Goal: Information Seeking & Learning: Find specific page/section

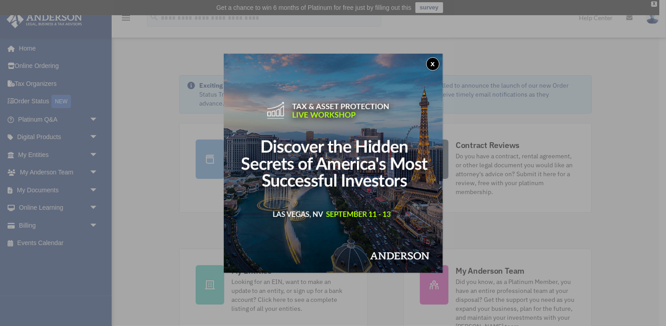
click at [434, 63] on button "x" at bounding box center [432, 63] width 13 height 13
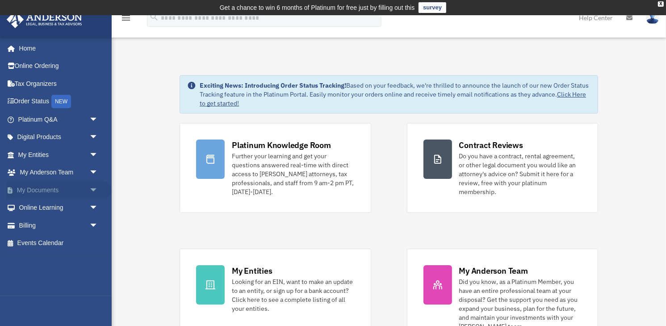
click at [95, 189] on span "arrow_drop_down" at bounding box center [98, 190] width 18 height 18
click at [95, 189] on span "arrow_drop_up" at bounding box center [98, 190] width 18 height 18
click at [95, 140] on span "arrow_drop_down" at bounding box center [98, 137] width 18 height 18
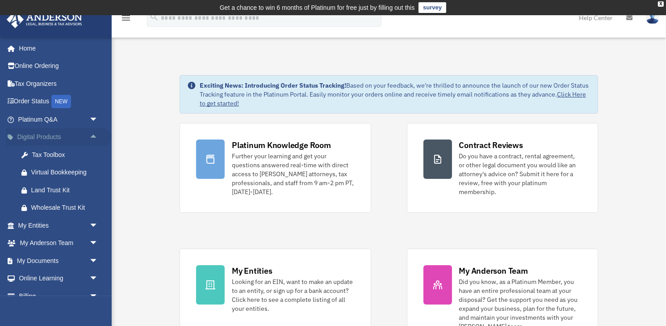
click at [95, 139] on span "arrow_drop_up" at bounding box center [98, 137] width 18 height 18
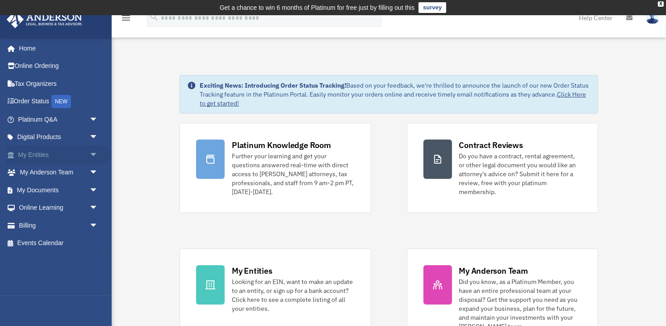
click at [92, 158] on span "arrow_drop_down" at bounding box center [98, 155] width 18 height 18
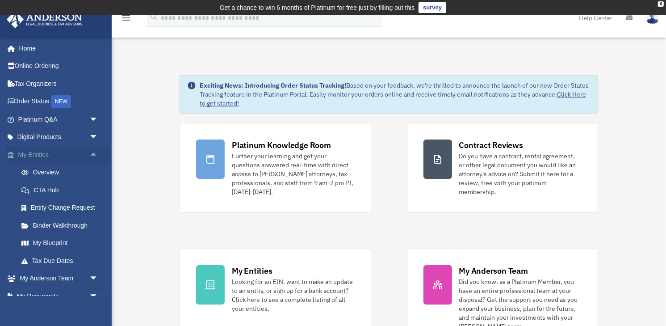
click at [93, 157] on span "arrow_drop_up" at bounding box center [98, 155] width 18 height 18
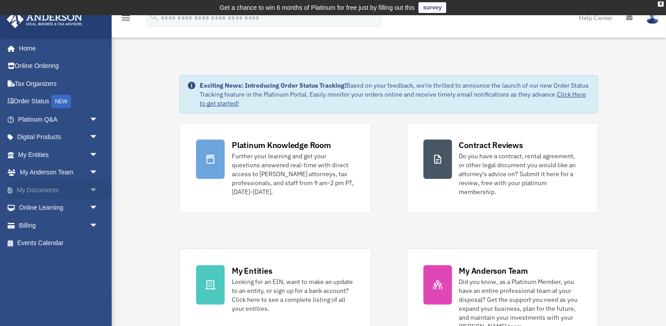
click at [94, 189] on span "arrow_drop_down" at bounding box center [98, 190] width 18 height 18
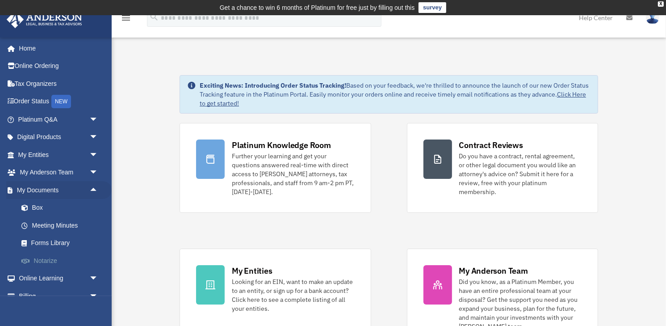
scroll to position [28, 0]
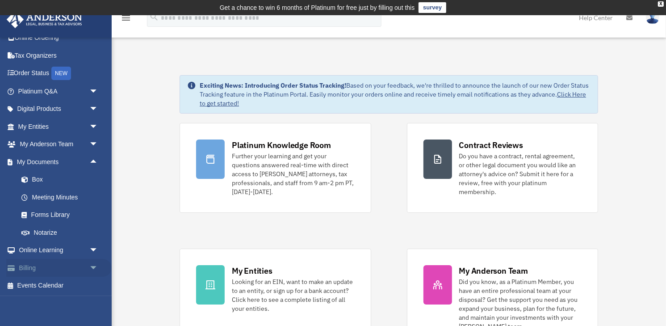
click at [94, 265] on span "arrow_drop_down" at bounding box center [98, 268] width 18 height 18
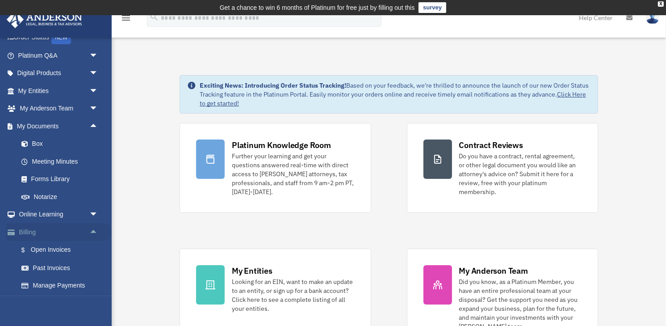
scroll to position [82, 0]
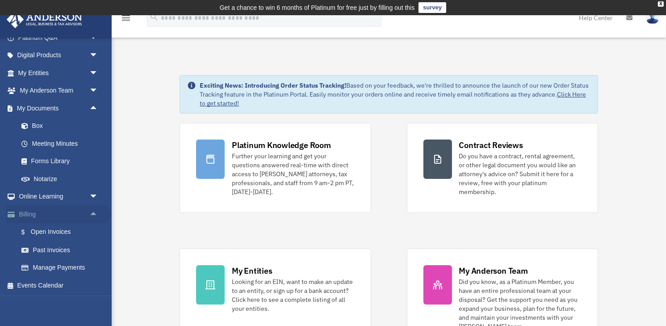
click at [94, 211] on span "arrow_drop_up" at bounding box center [98, 214] width 18 height 18
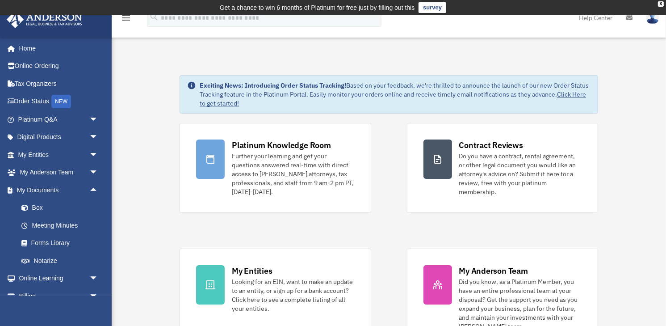
scroll to position [0, 0]
click at [660, 4] on div "X" at bounding box center [661, 3] width 6 height 5
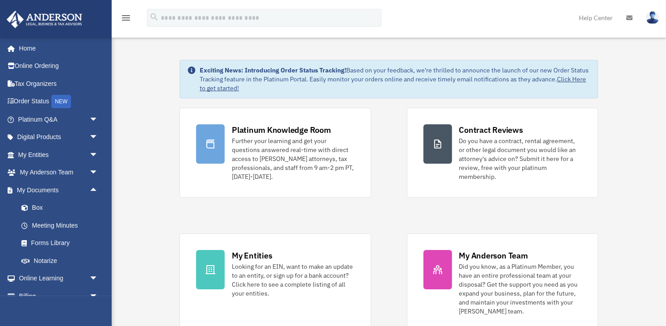
click at [631, 16] on icon at bounding box center [629, 18] width 6 height 6
click at [631, 17] on icon at bounding box center [629, 18] width 6 height 6
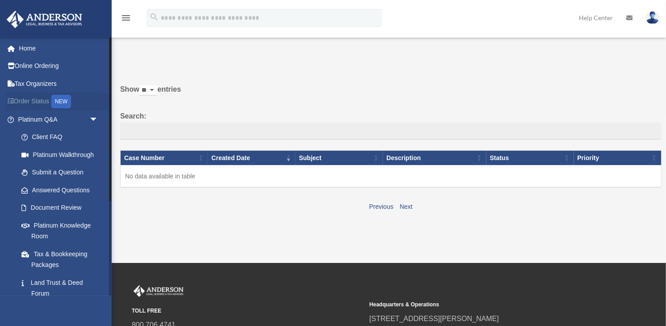
click at [39, 97] on link "Order Status NEW" at bounding box center [58, 101] width 105 height 18
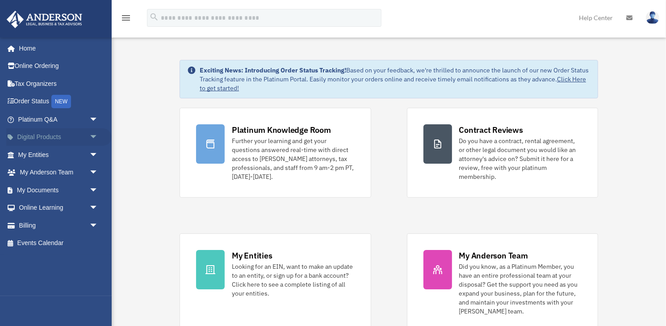
click at [94, 135] on span "arrow_drop_down" at bounding box center [98, 137] width 18 height 18
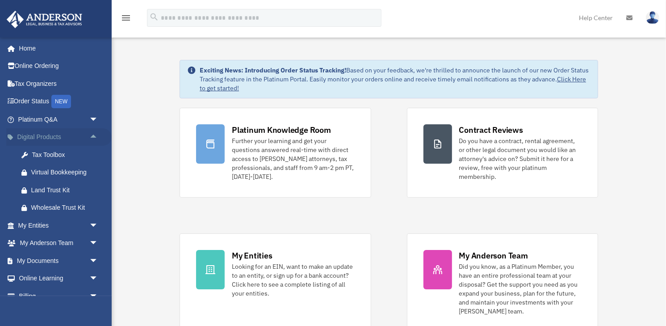
click at [94, 137] on span "arrow_drop_up" at bounding box center [98, 137] width 18 height 18
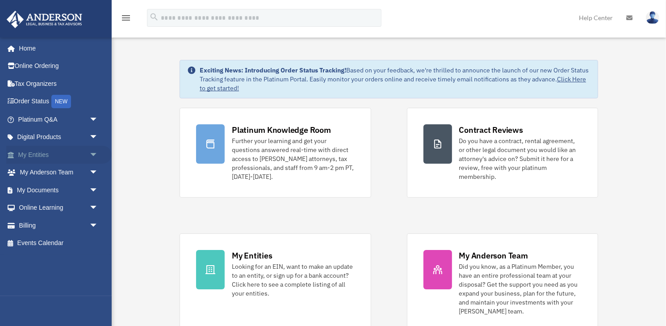
click at [91, 154] on span "arrow_drop_down" at bounding box center [98, 155] width 18 height 18
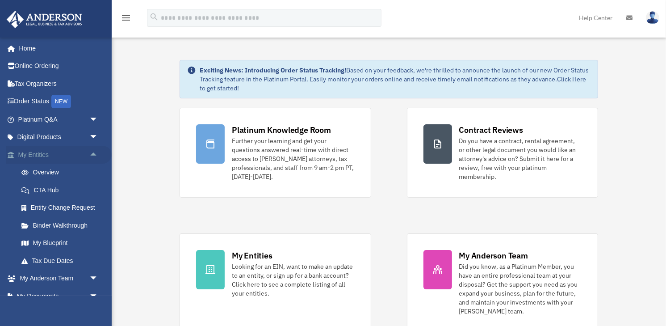
click at [95, 153] on span "arrow_drop_up" at bounding box center [98, 155] width 18 height 18
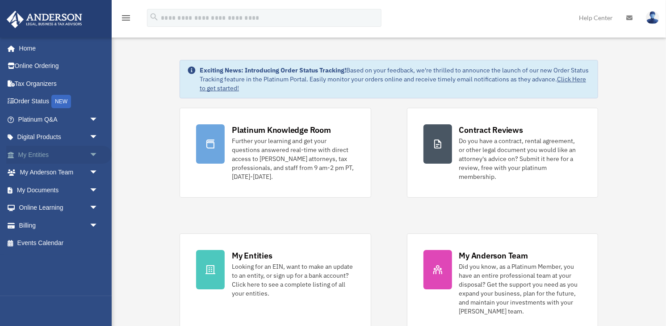
click at [95, 153] on span "arrow_drop_down" at bounding box center [98, 155] width 18 height 18
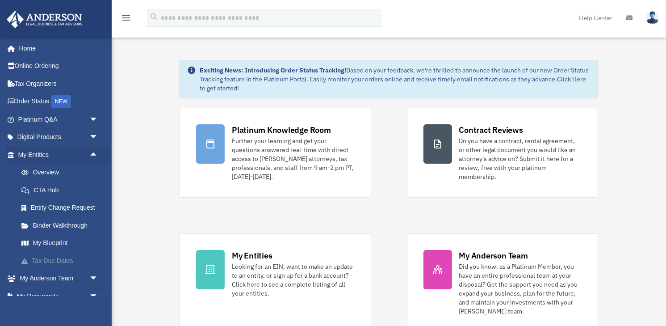
click at [63, 265] on link "Tax Due Dates" at bounding box center [62, 261] width 99 height 18
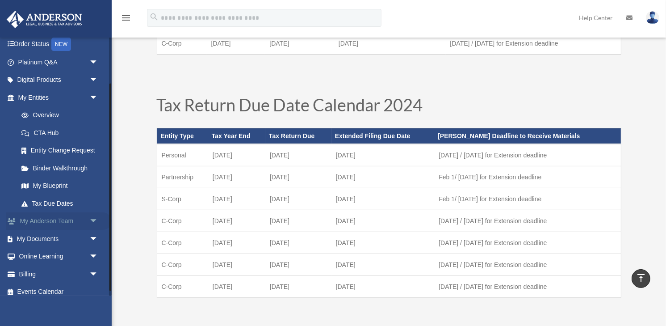
scroll to position [63, 0]
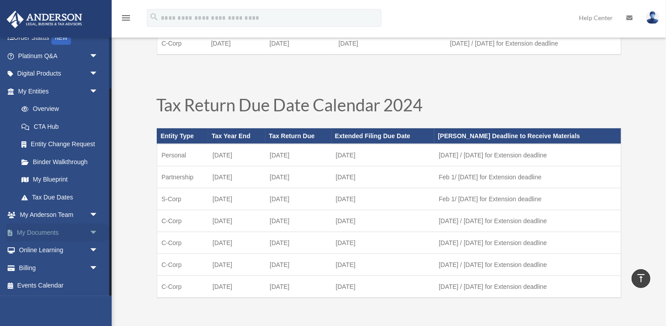
click at [92, 232] on span "arrow_drop_down" at bounding box center [98, 232] width 18 height 18
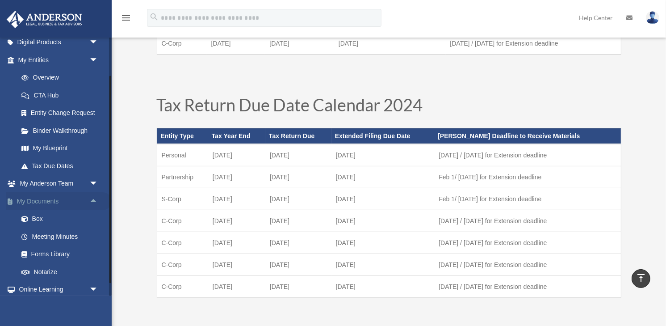
scroll to position [113, 0]
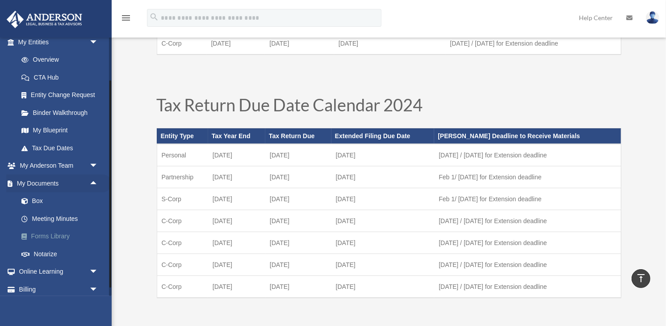
click at [63, 235] on link "Forms Library" at bounding box center [62, 236] width 99 height 18
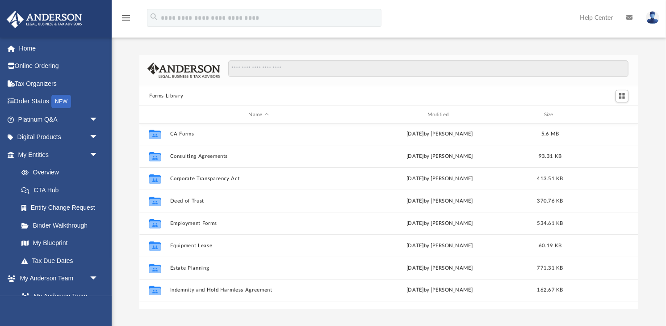
scroll to position [75, 0]
